Goal: Navigation & Orientation: Find specific page/section

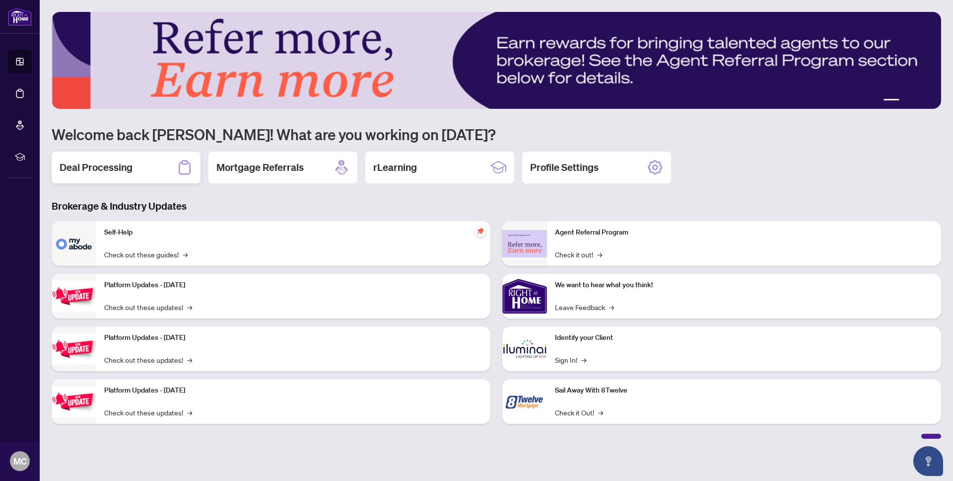
click at [130, 172] on h2 "Deal Processing" at bounding box center [96, 167] width 73 height 14
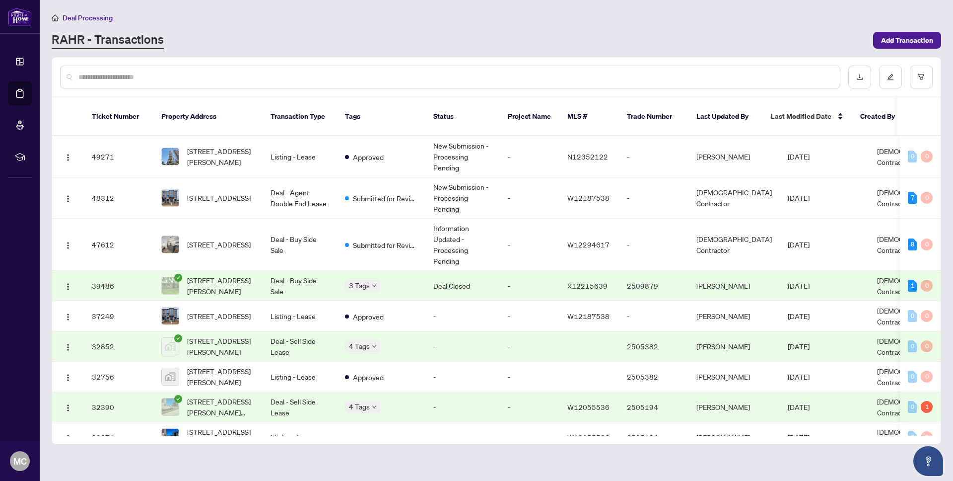
scroll to position [3, 0]
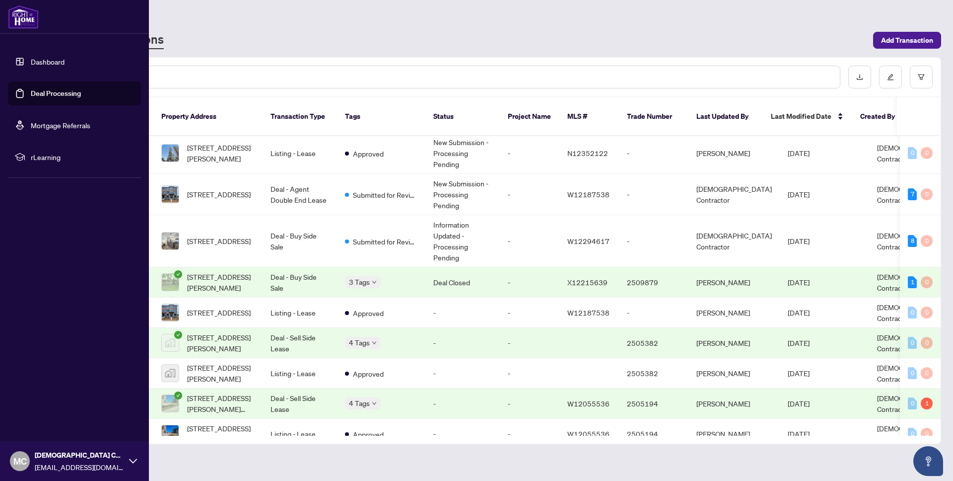
click at [45, 63] on link "Dashboard" at bounding box center [48, 61] width 34 height 9
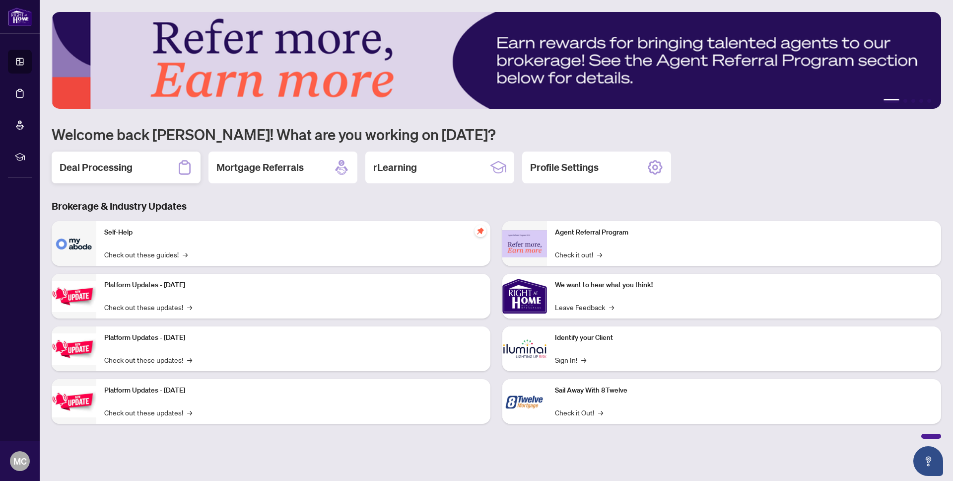
click at [133, 178] on div "Deal Processing" at bounding box center [126, 167] width 149 height 32
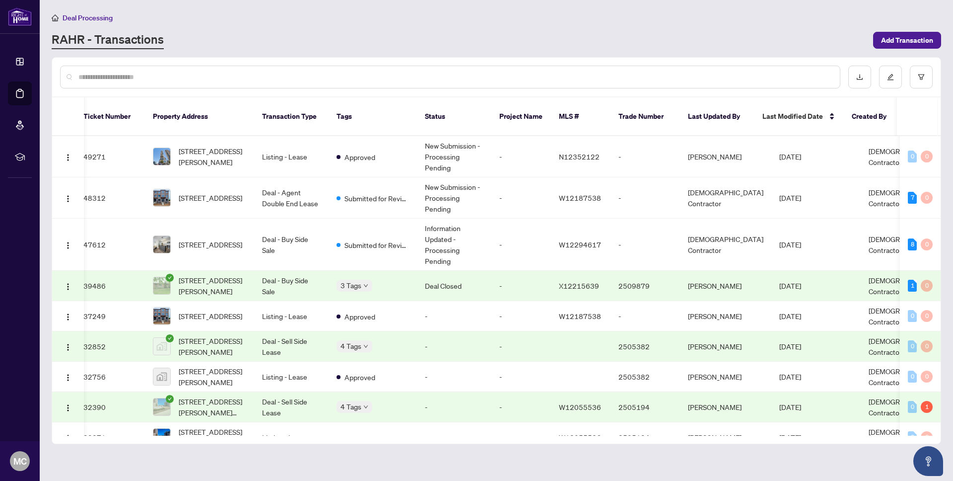
scroll to position [0, 7]
